Goal: Information Seeking & Learning: Learn about a topic

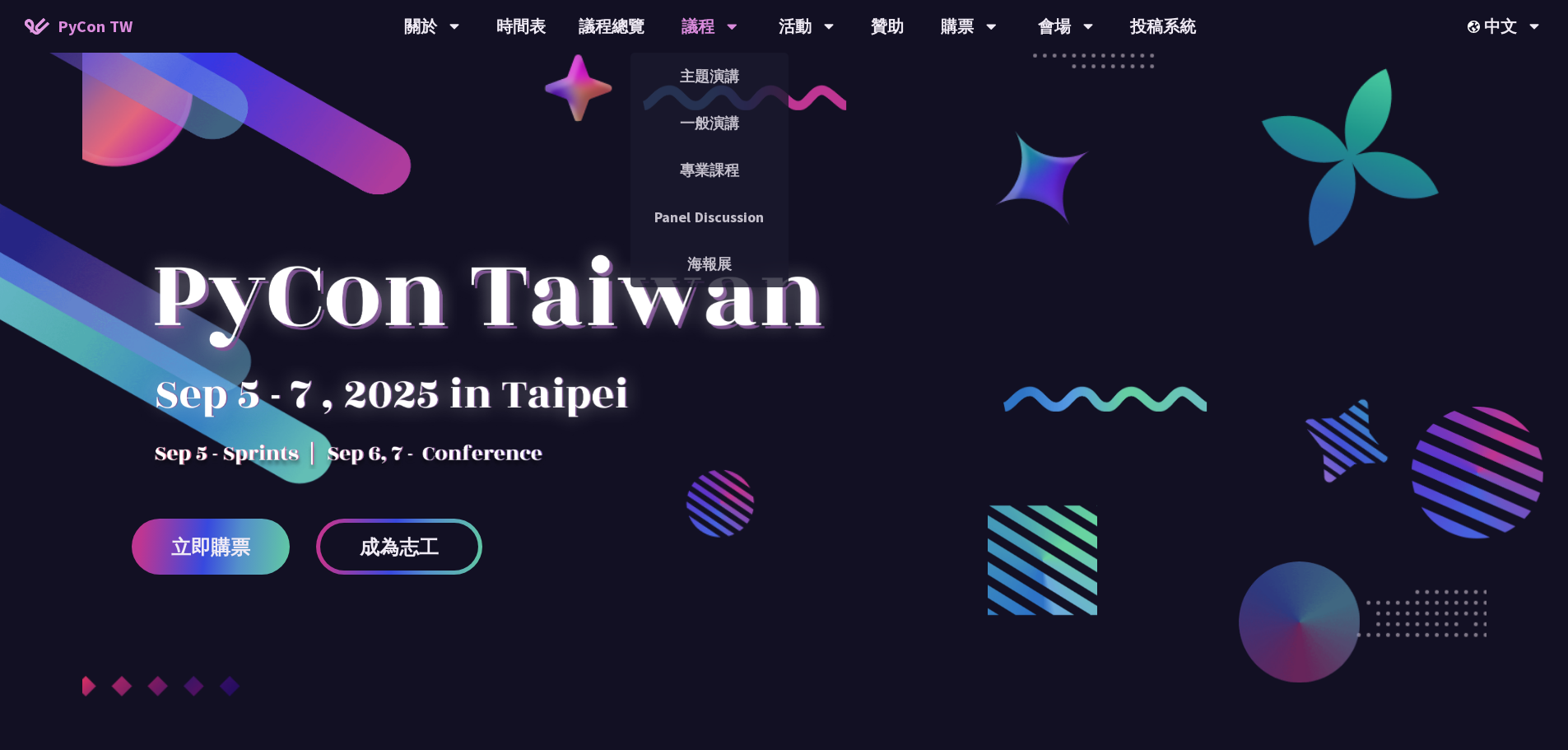
click at [460, 12] on div "議程" at bounding box center [432, 26] width 56 height 53
click at [705, 59] on link "主題演講" at bounding box center [709, 76] width 158 height 39
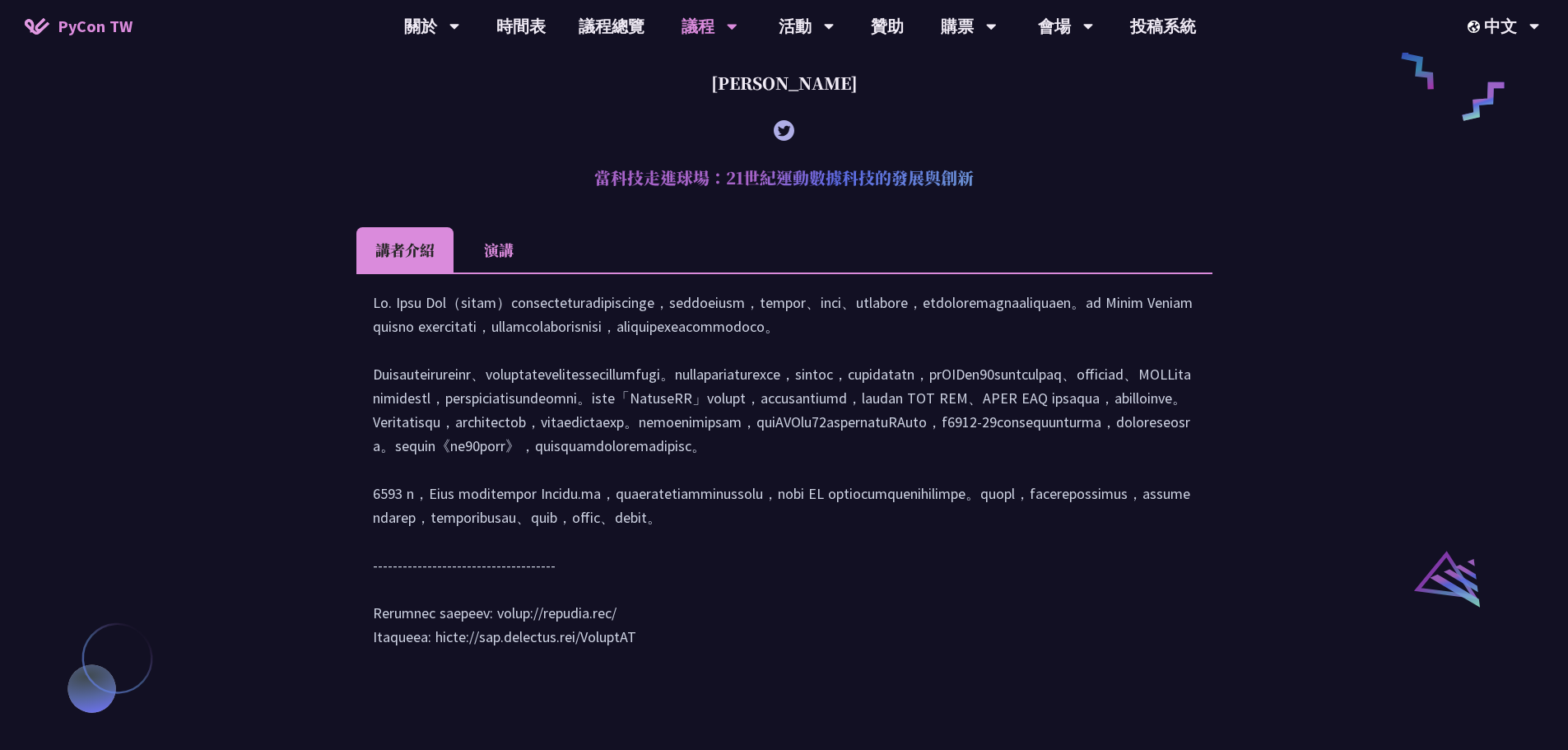
scroll to position [1400, 0]
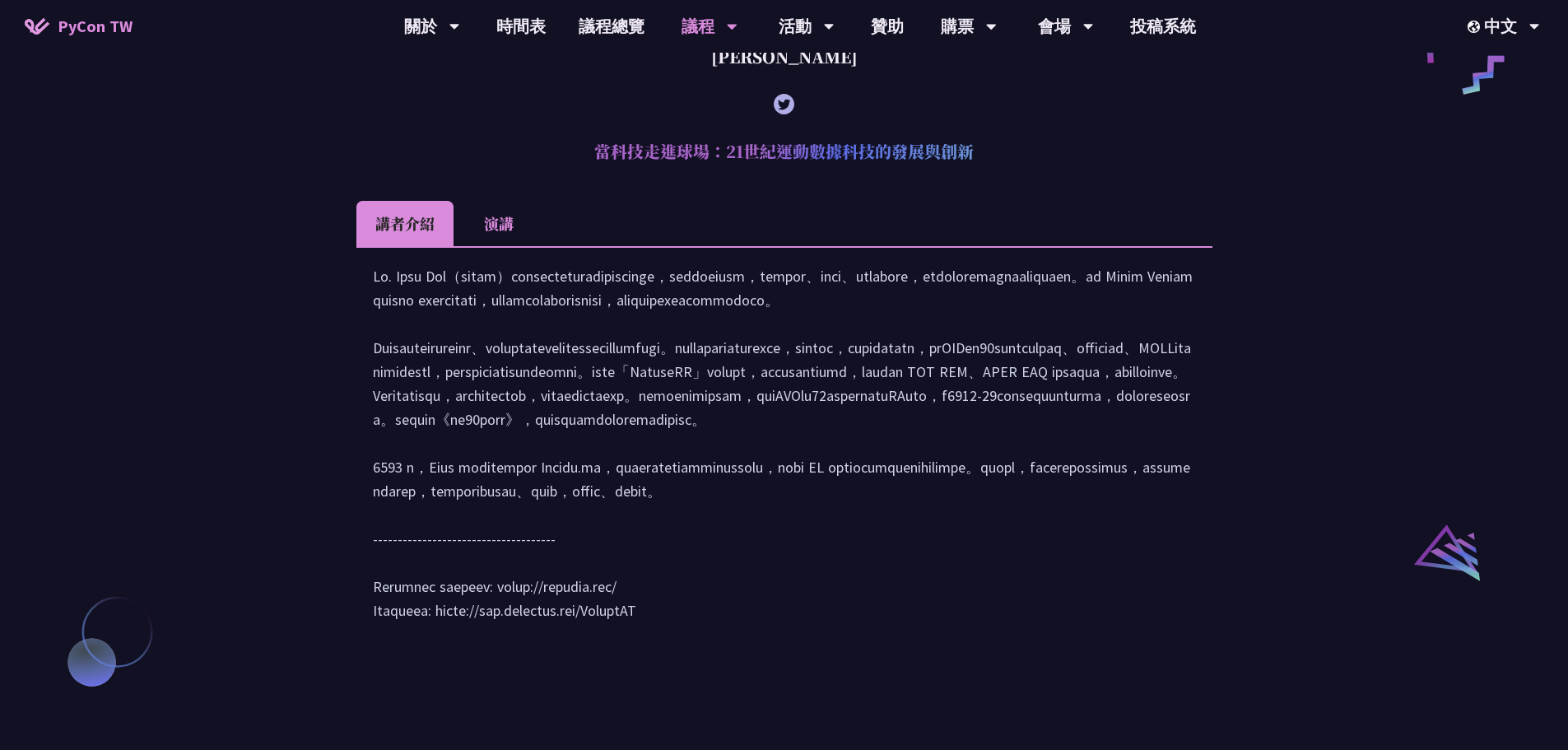
click at [508, 246] on li "演講" at bounding box center [499, 223] width 91 height 45
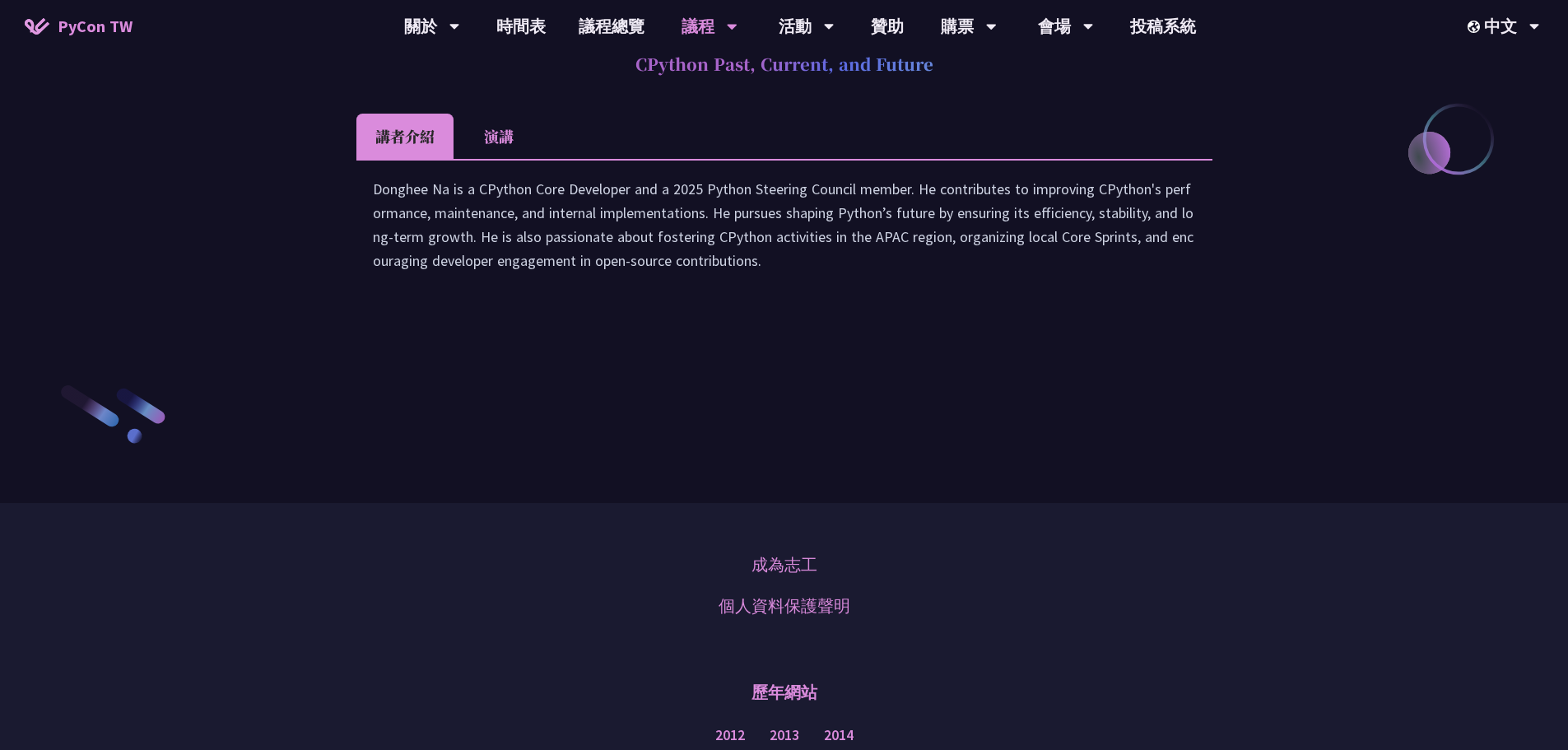
scroll to position [2059, 0]
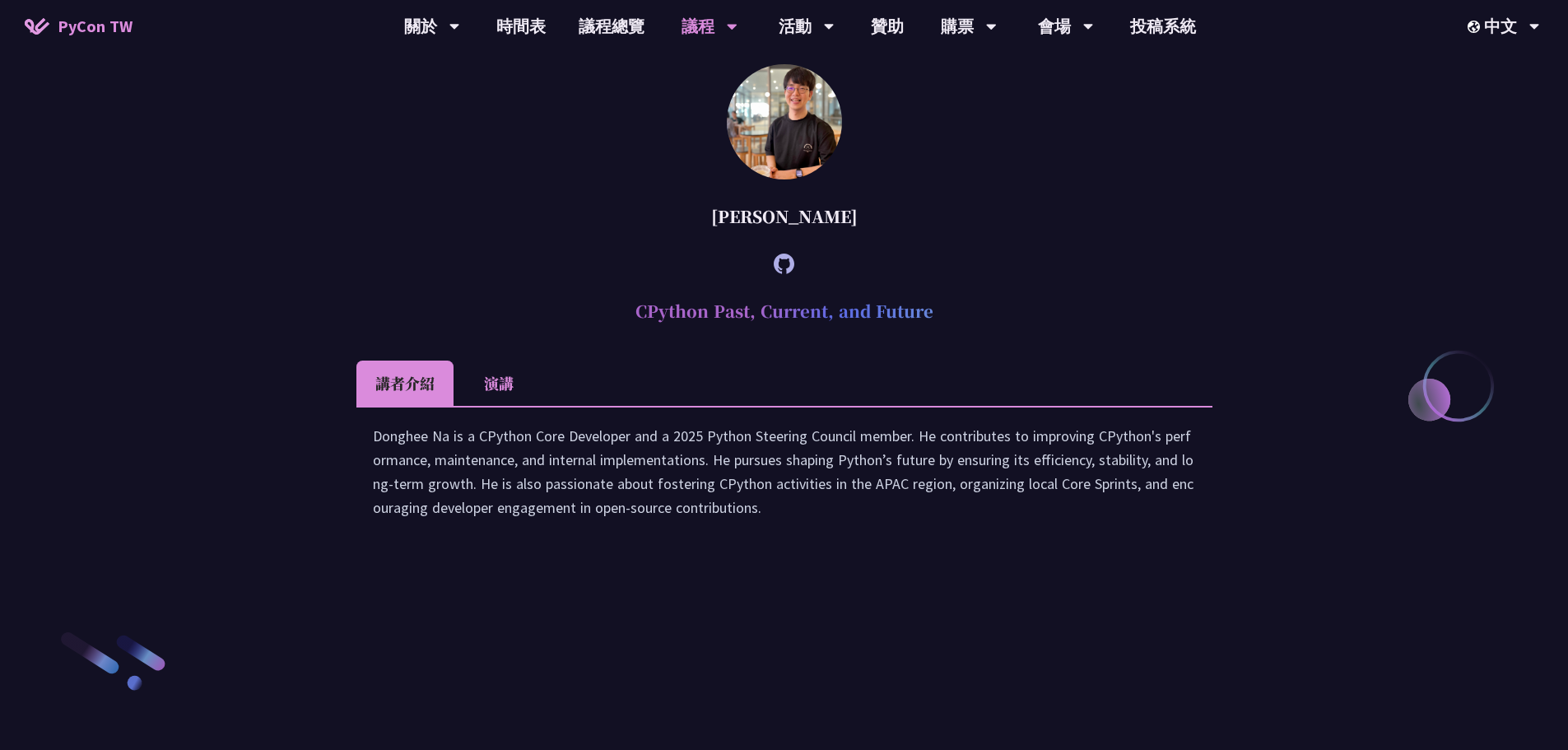
click at [484, 552] on div "Donghee Na is a CPython Core Developer and a 2025 Python Steering Council membe…" at bounding box center [784, 480] width 856 height 147
click at [485, 406] on li "演講" at bounding box center [499, 383] width 91 height 45
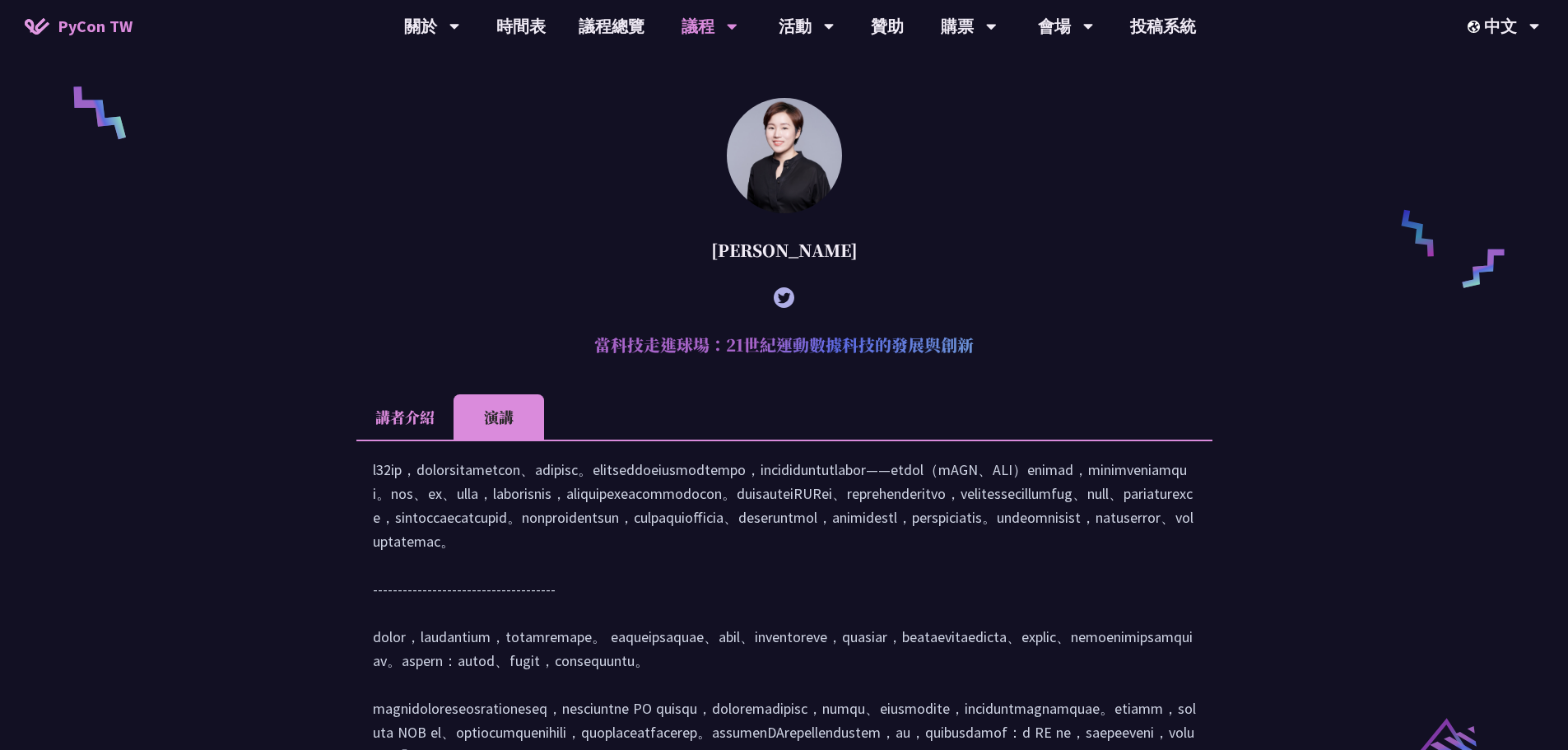
scroll to position [1070, 0]
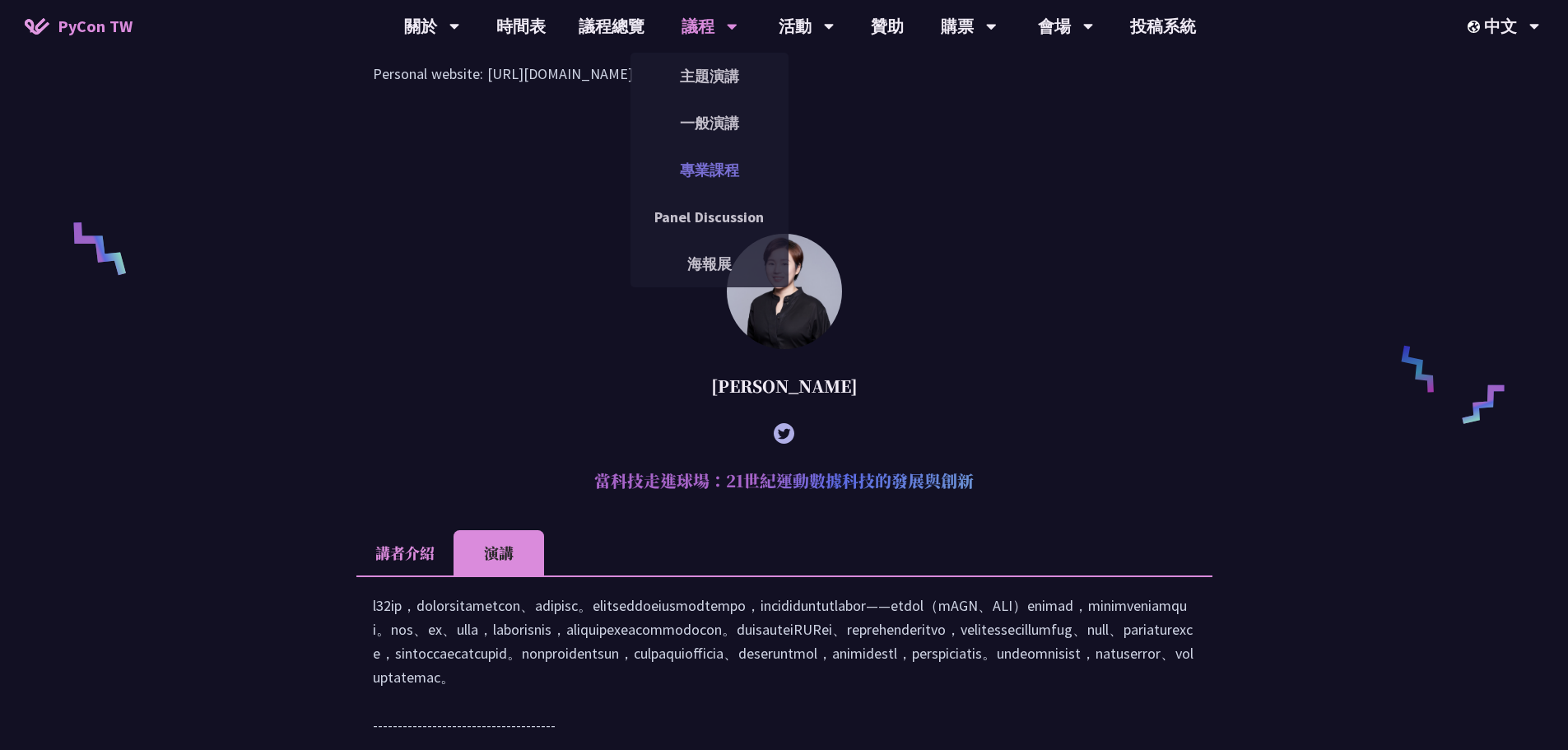
click at [712, 171] on link "專業課程" at bounding box center [709, 170] width 158 height 39
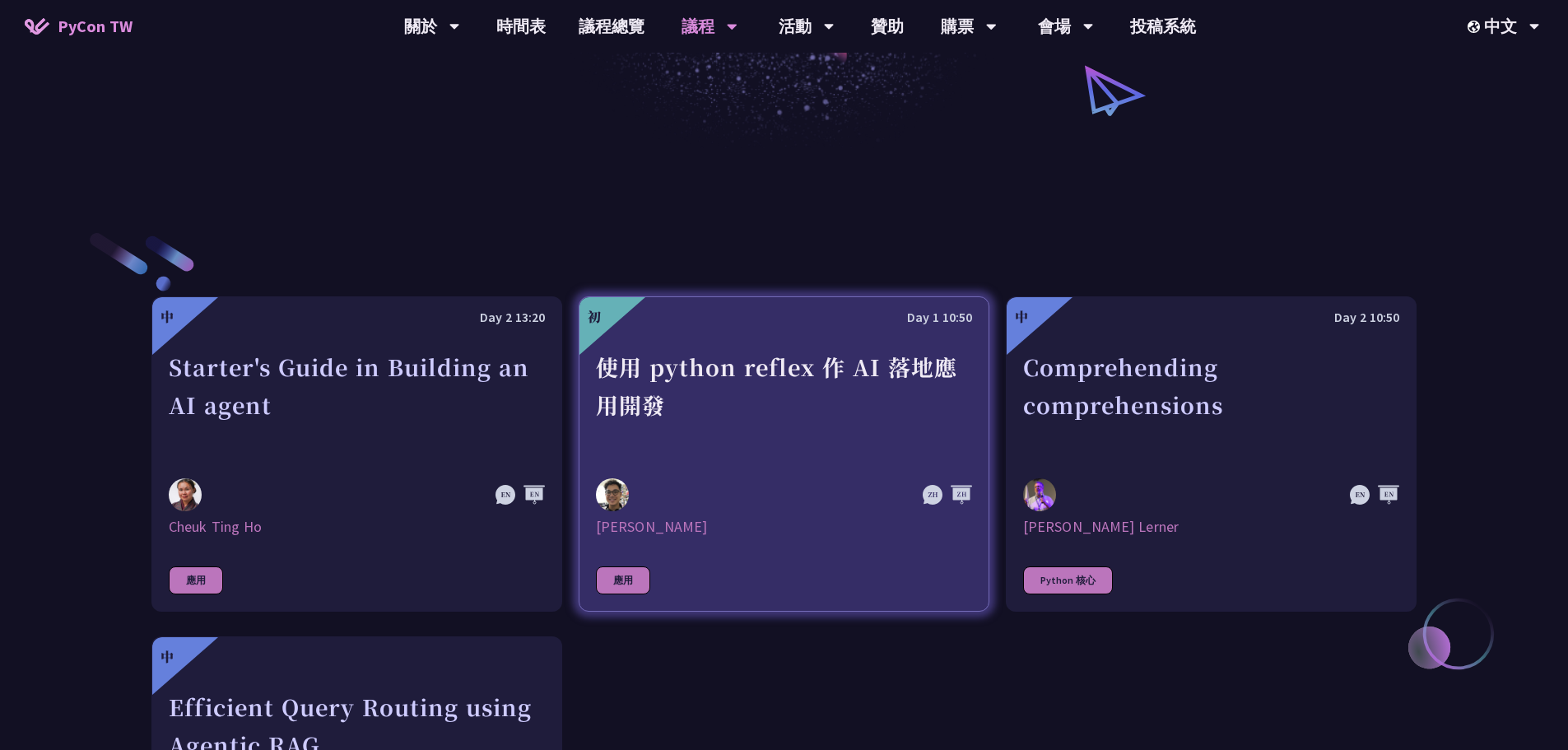
scroll to position [214, 0]
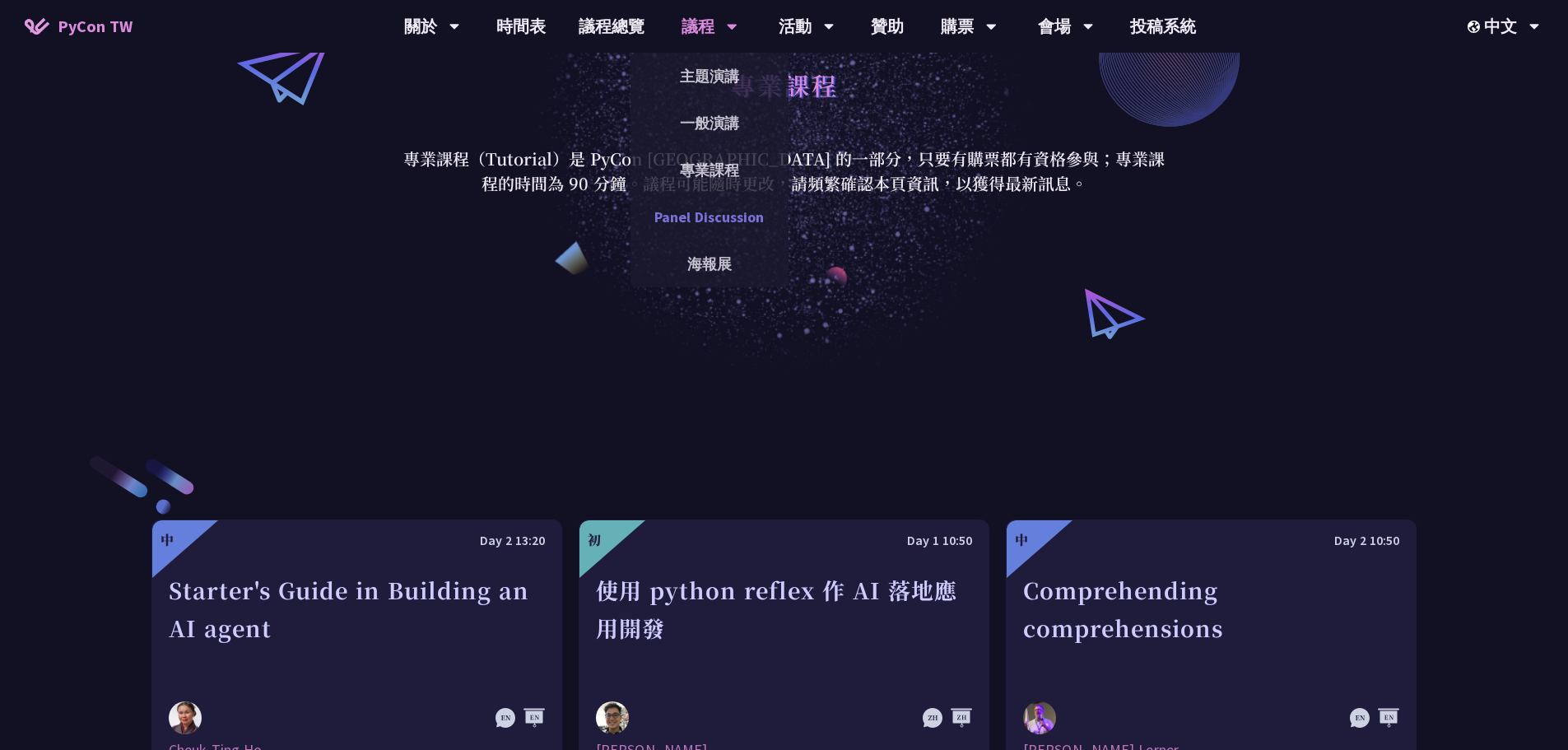
click at [700, 217] on link "Panel Discussion" at bounding box center [709, 217] width 158 height 39
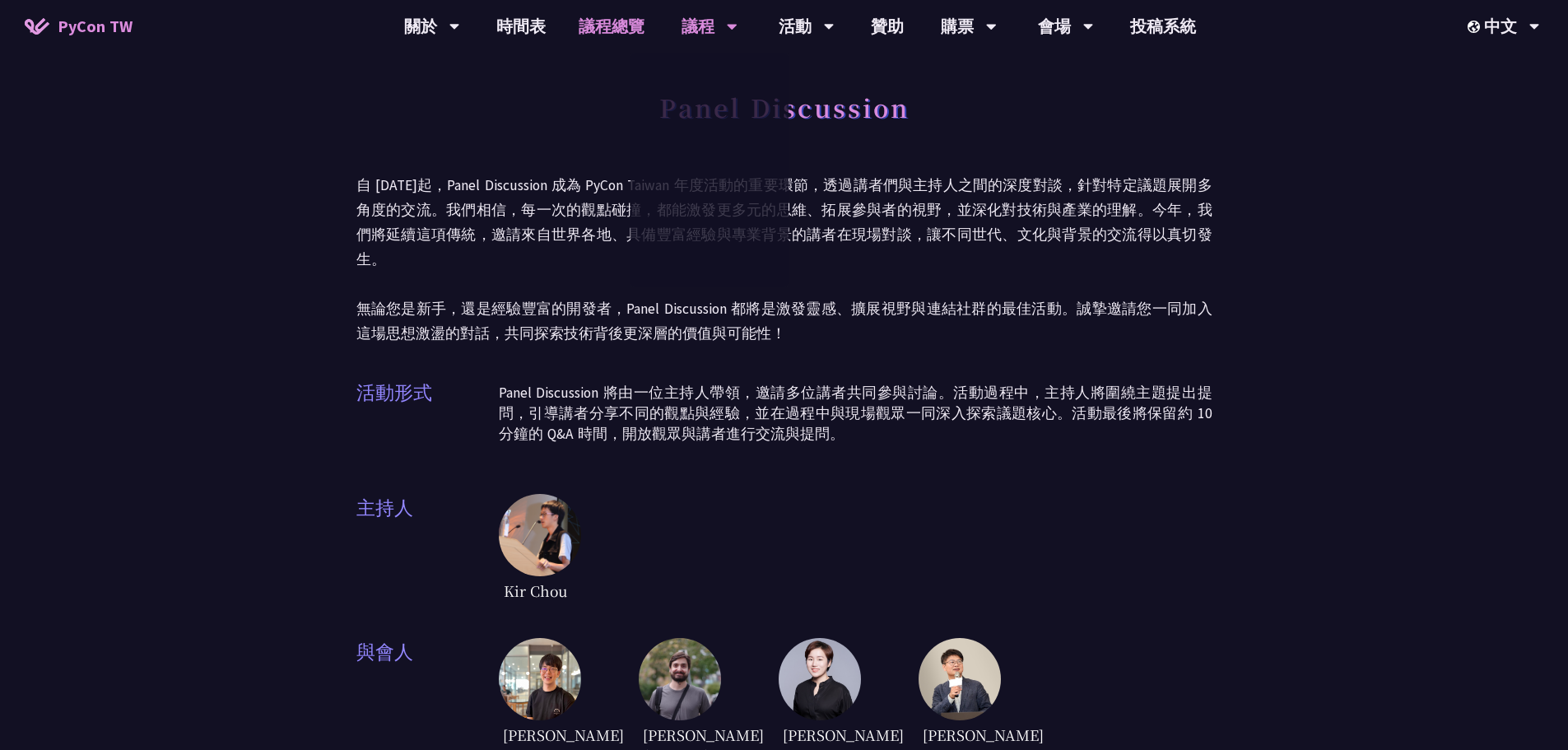
click at [615, 26] on link "議程總覽" at bounding box center [612, 26] width 98 height 53
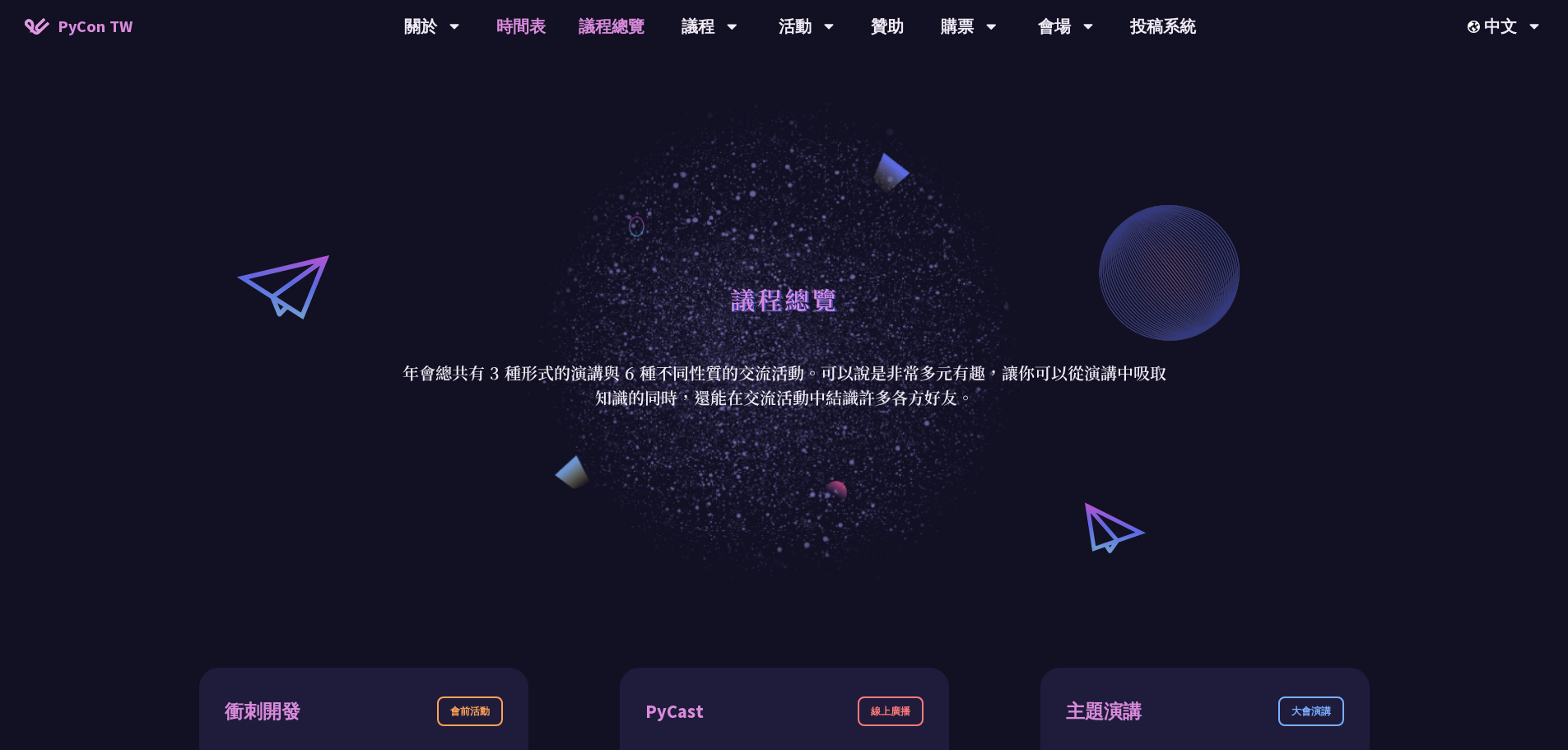
click at [524, 41] on link "時間表" at bounding box center [520, 26] width 82 height 53
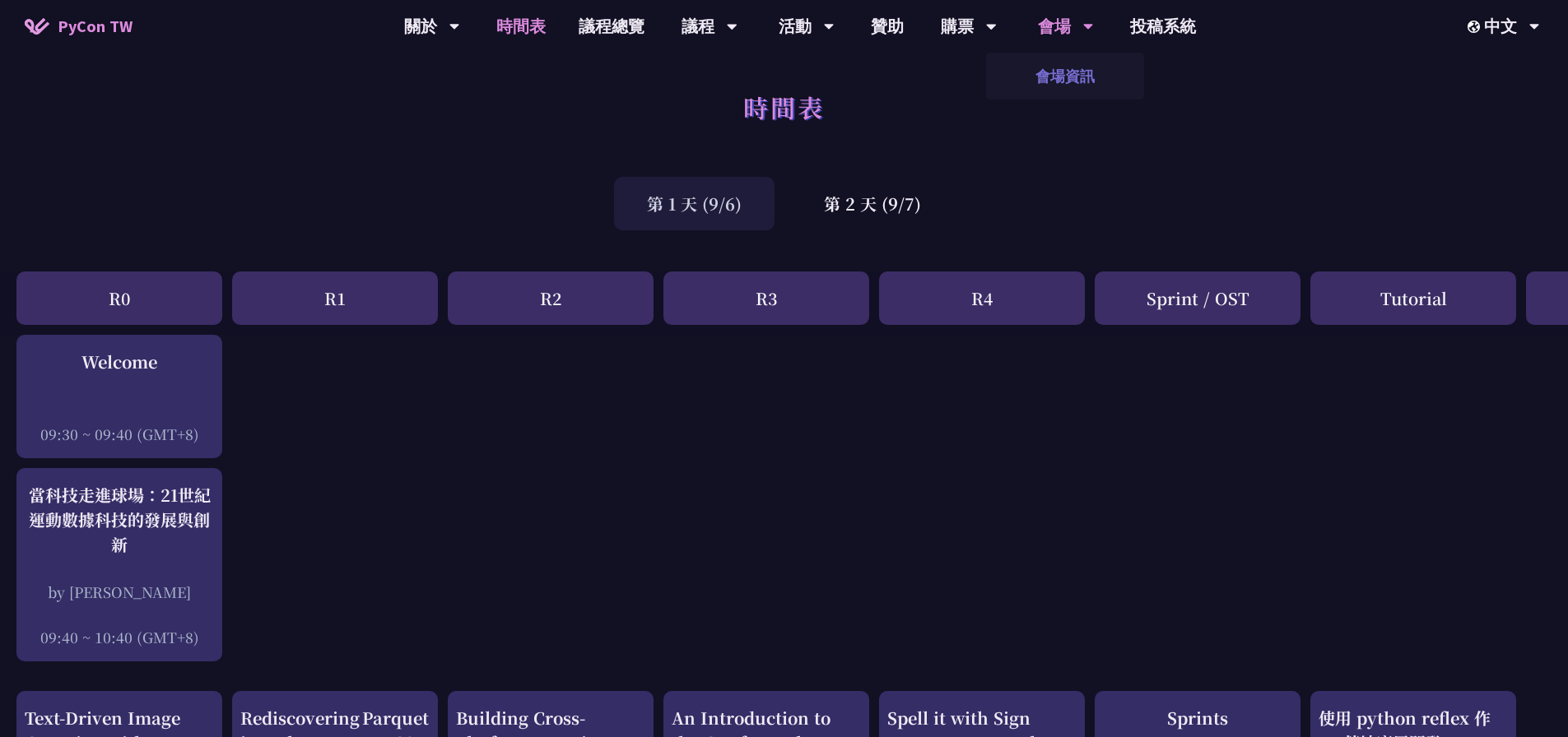
click at [1064, 81] on link "會場資訊" at bounding box center [1065, 76] width 158 height 39
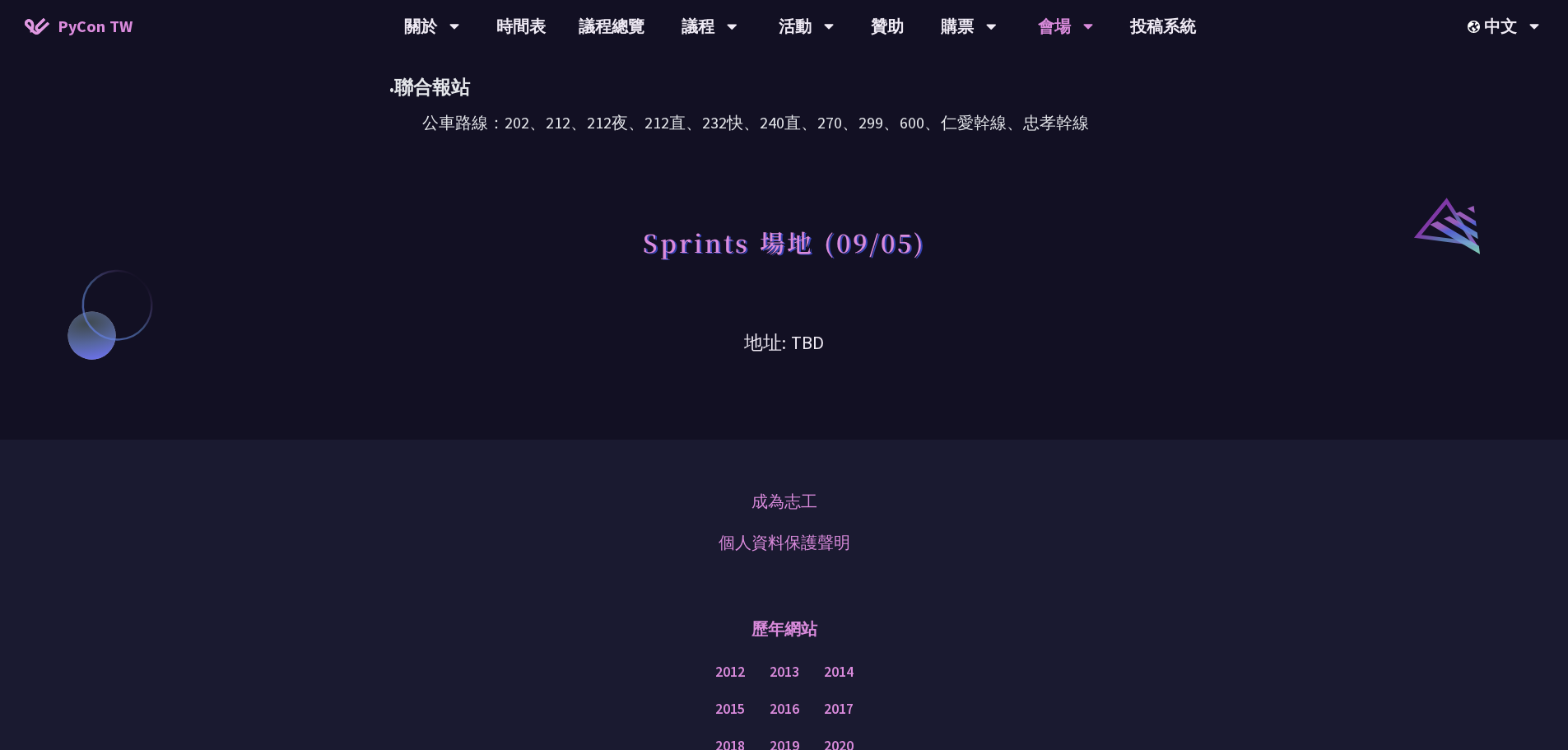
scroll to position [1400, 0]
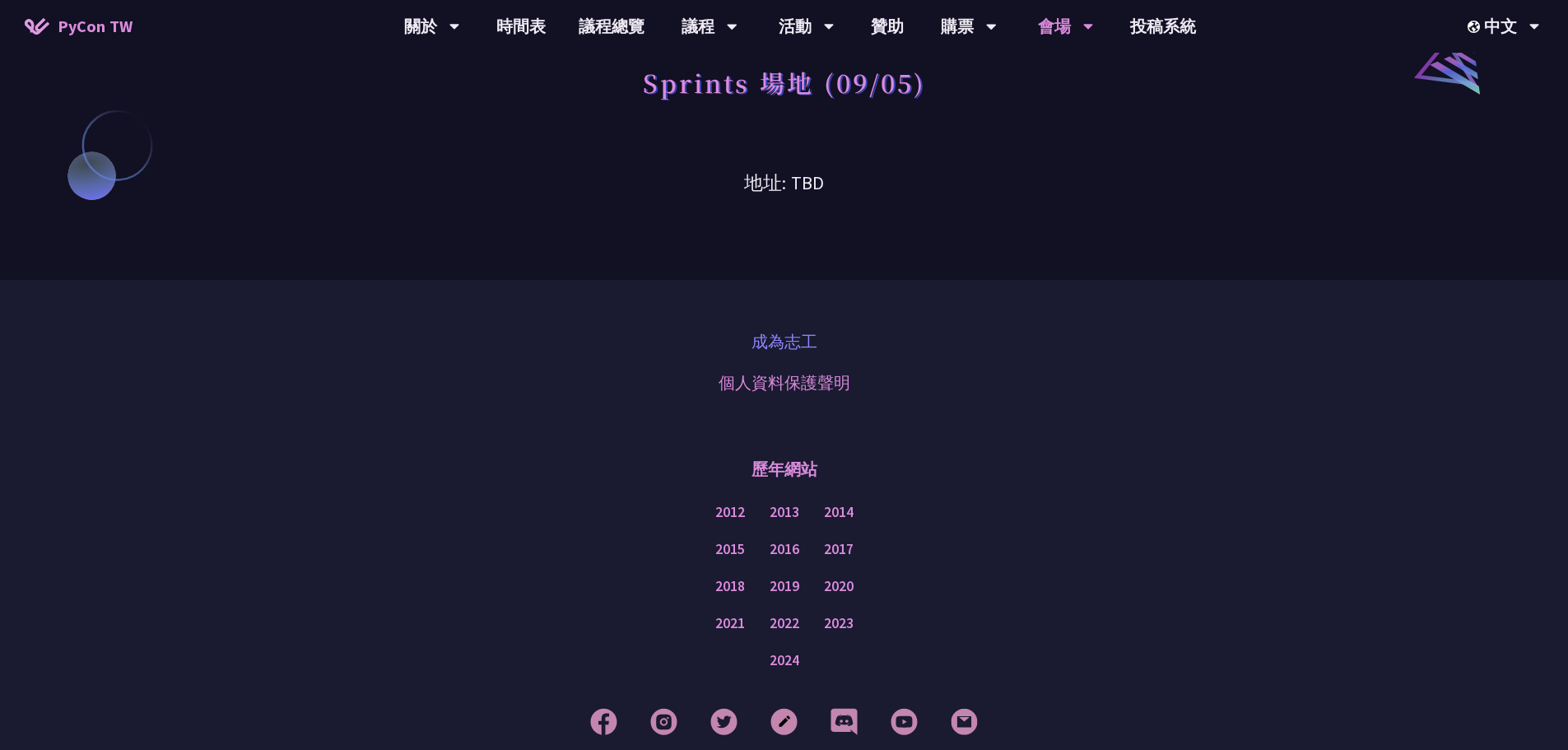
click at [779, 333] on link "成為志工" at bounding box center [784, 342] width 66 height 25
click at [902, 22] on link "贊助" at bounding box center [888, 26] width 66 height 53
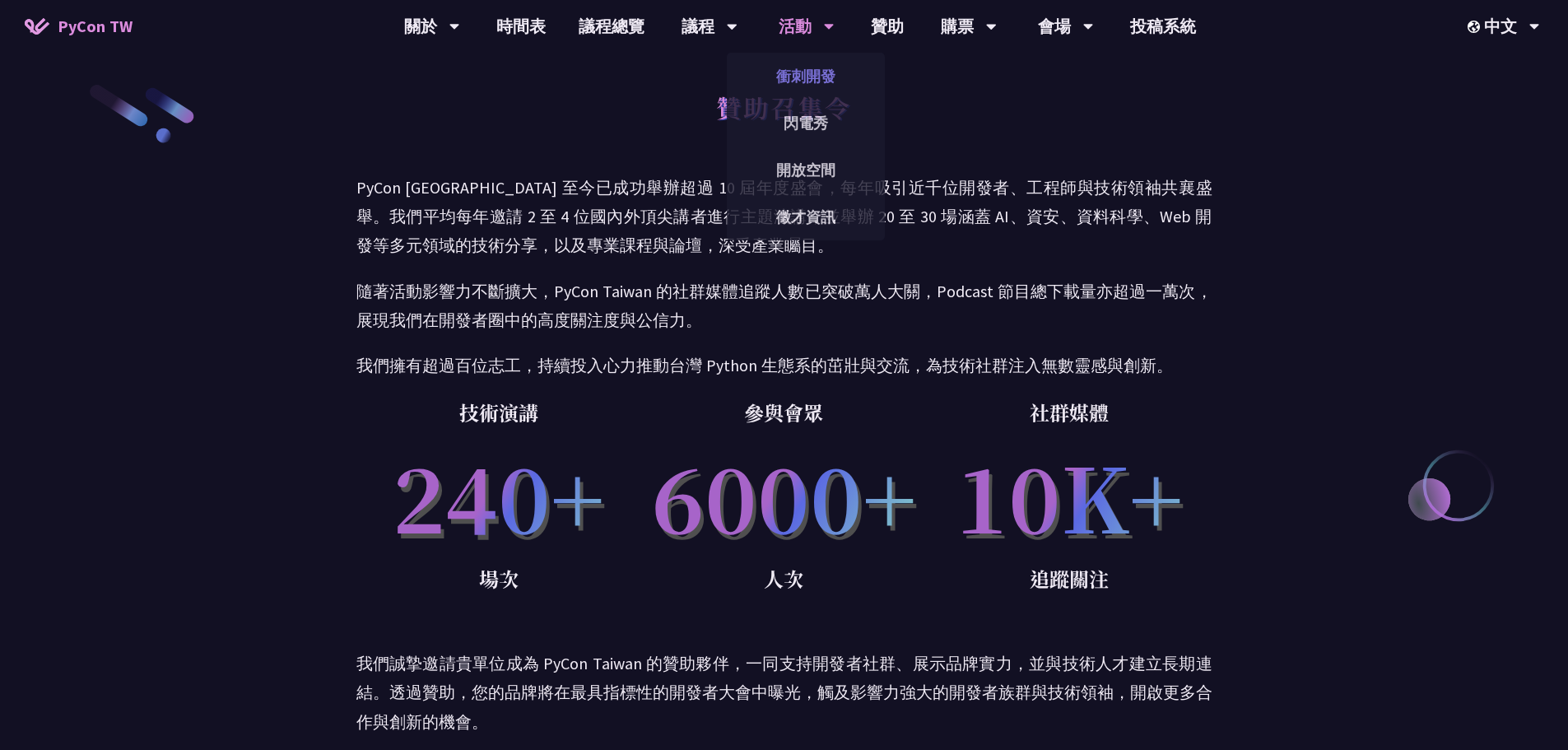
click at [818, 83] on link "衝刺開發" at bounding box center [806, 76] width 158 height 39
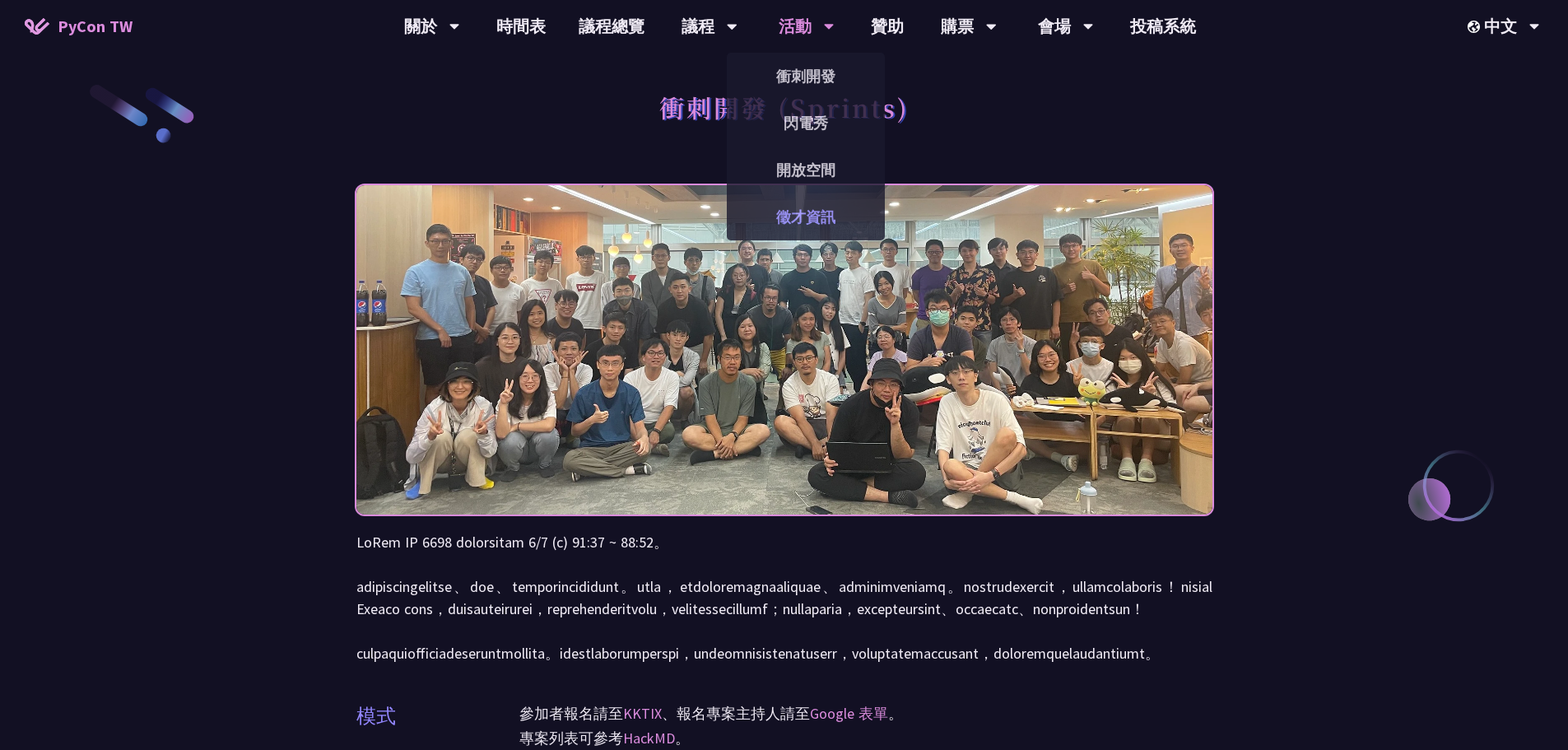
click at [821, 202] on link "徵才資訊" at bounding box center [806, 217] width 158 height 39
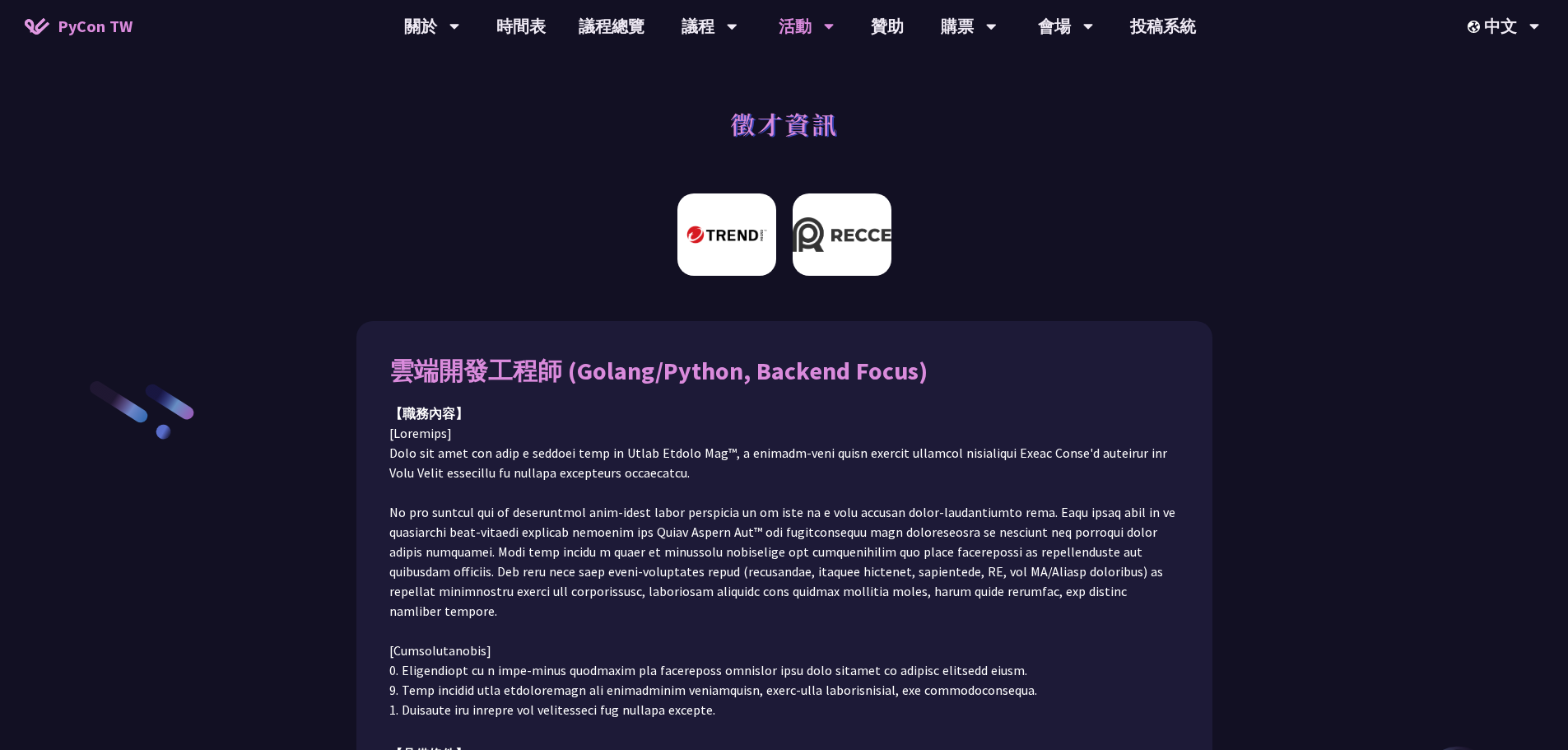
click at [815, 225] on img at bounding box center [842, 234] width 98 height 82
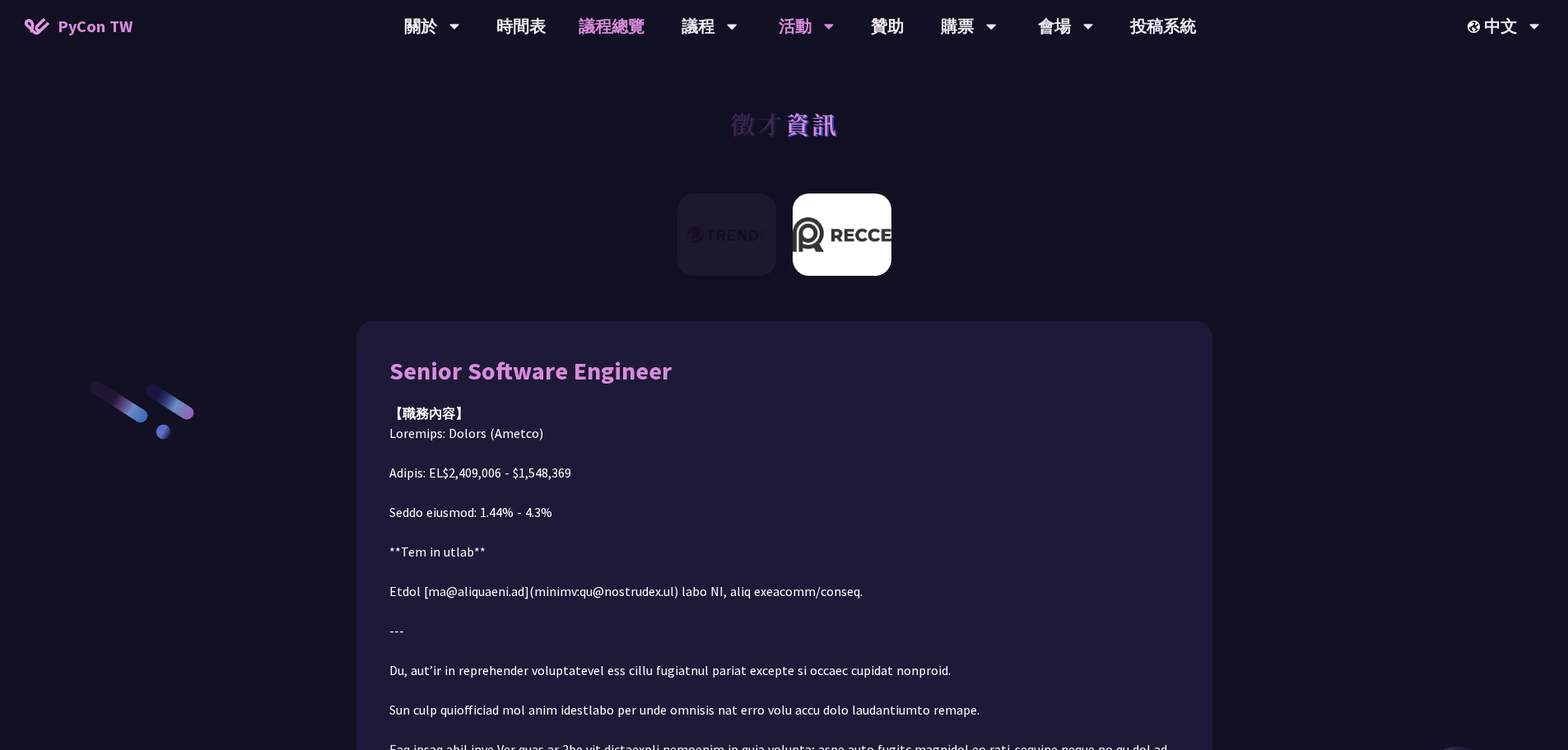
click at [621, 19] on link "議程總覽" at bounding box center [612, 26] width 98 height 53
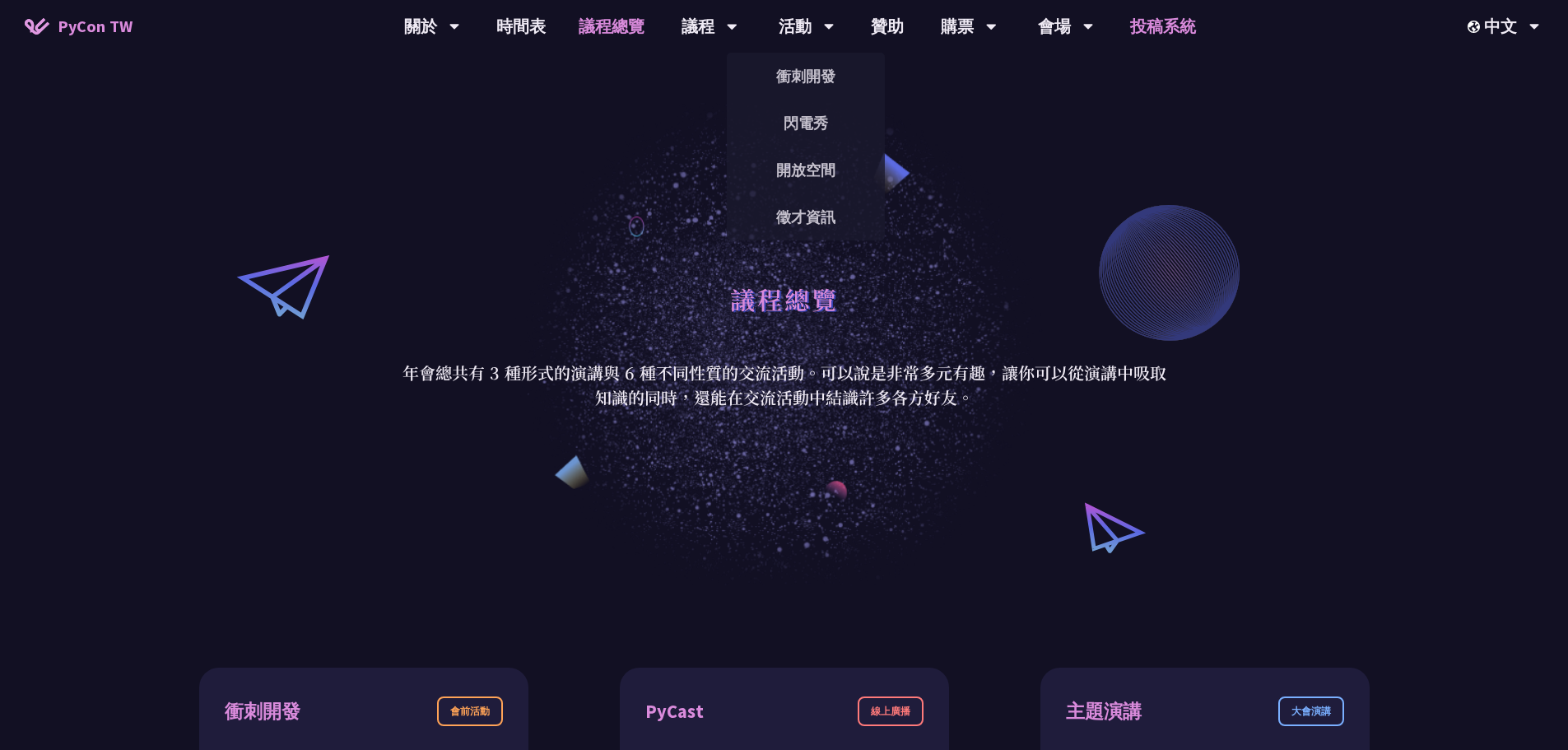
click at [1173, 19] on link "投稿系統" at bounding box center [1163, 26] width 98 height 53
click at [530, 39] on link "時間表" at bounding box center [520, 26] width 82 height 53
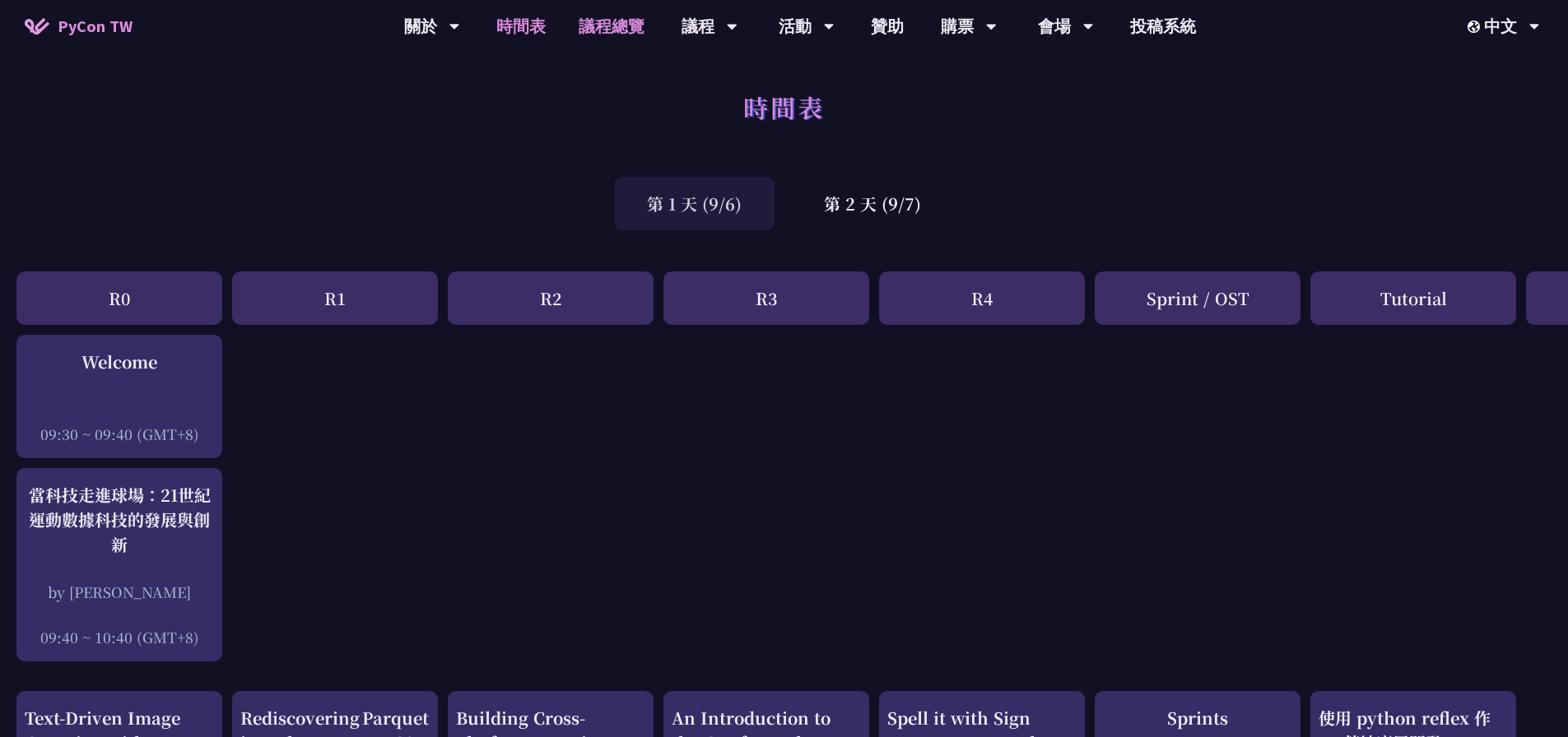
click at [624, 29] on link "議程總覽" at bounding box center [612, 26] width 98 height 53
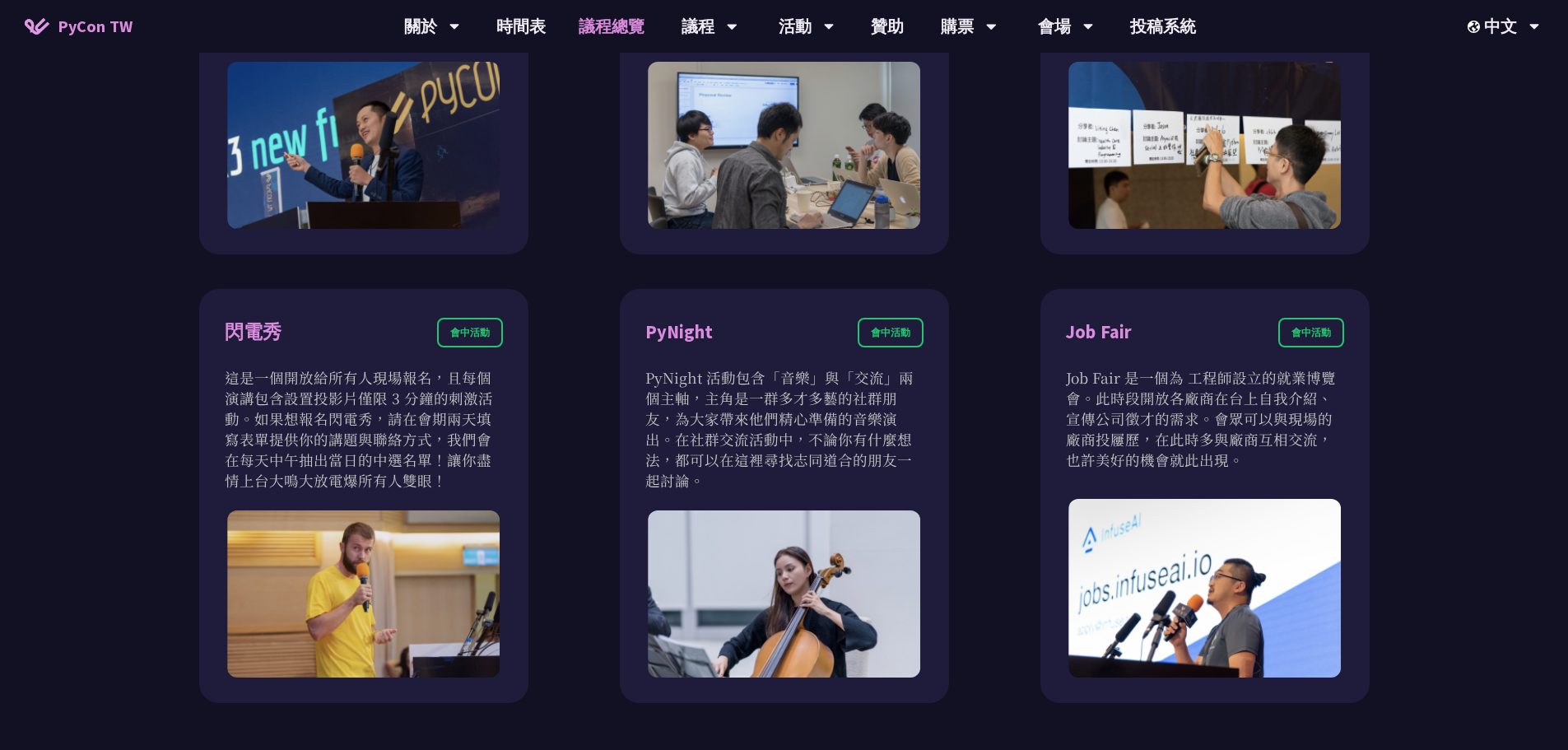
scroll to position [1400, 0]
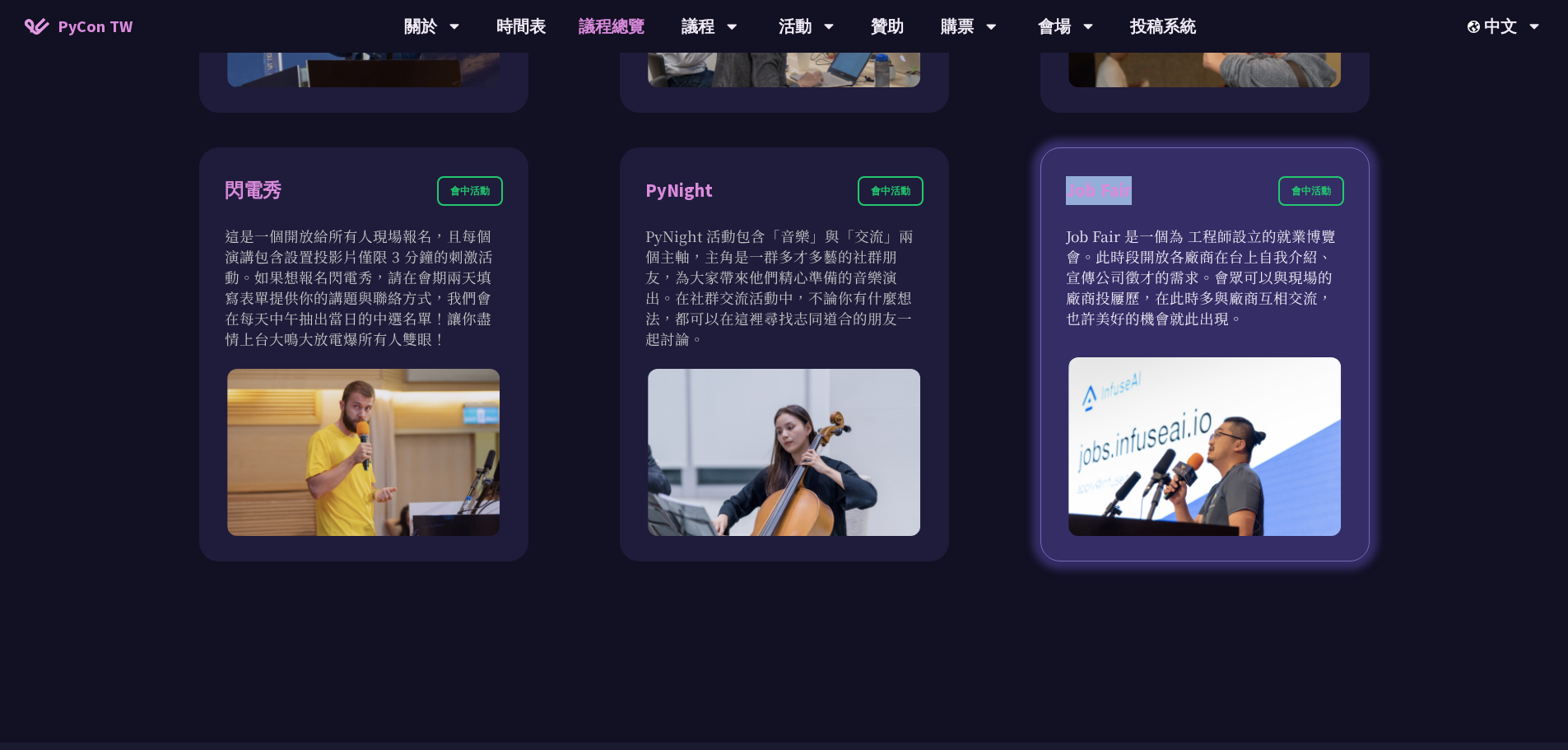
drag, startPoint x: 1142, startPoint y: 189, endPoint x: 1067, endPoint y: 182, distance: 75.3
click at [1067, 182] on div "Job Fair 會中活動" at bounding box center [1205, 201] width 278 height 49
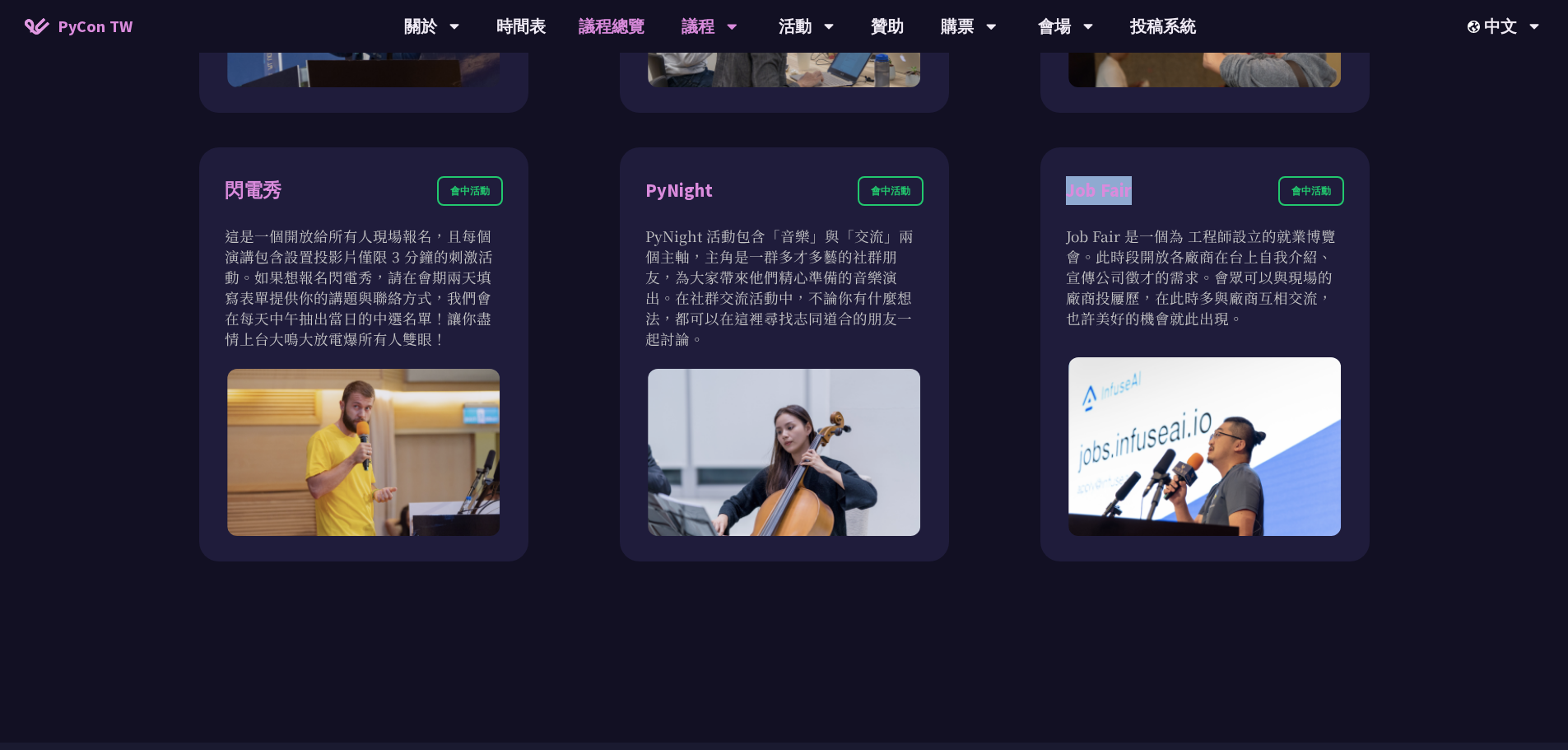
copy div "Job Fair"
